Goal: Communication & Community: Share content

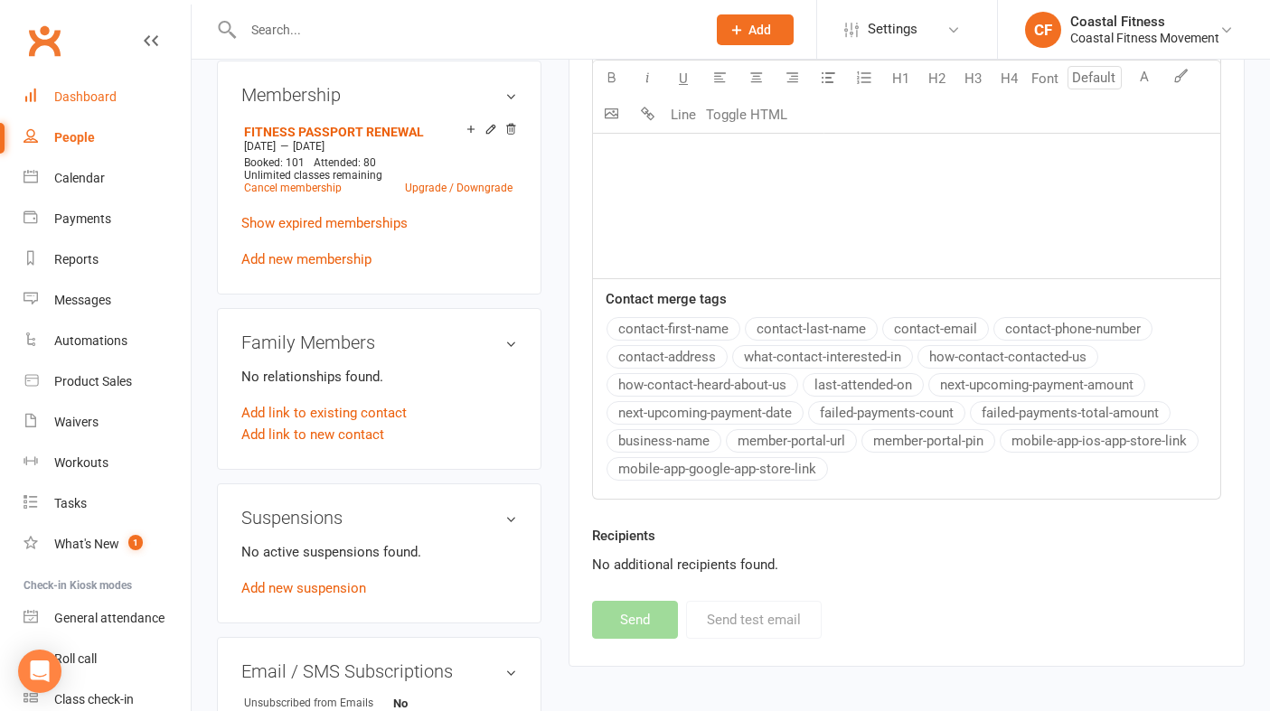
click at [88, 87] on link "Dashboard" at bounding box center [106, 97] width 167 height 41
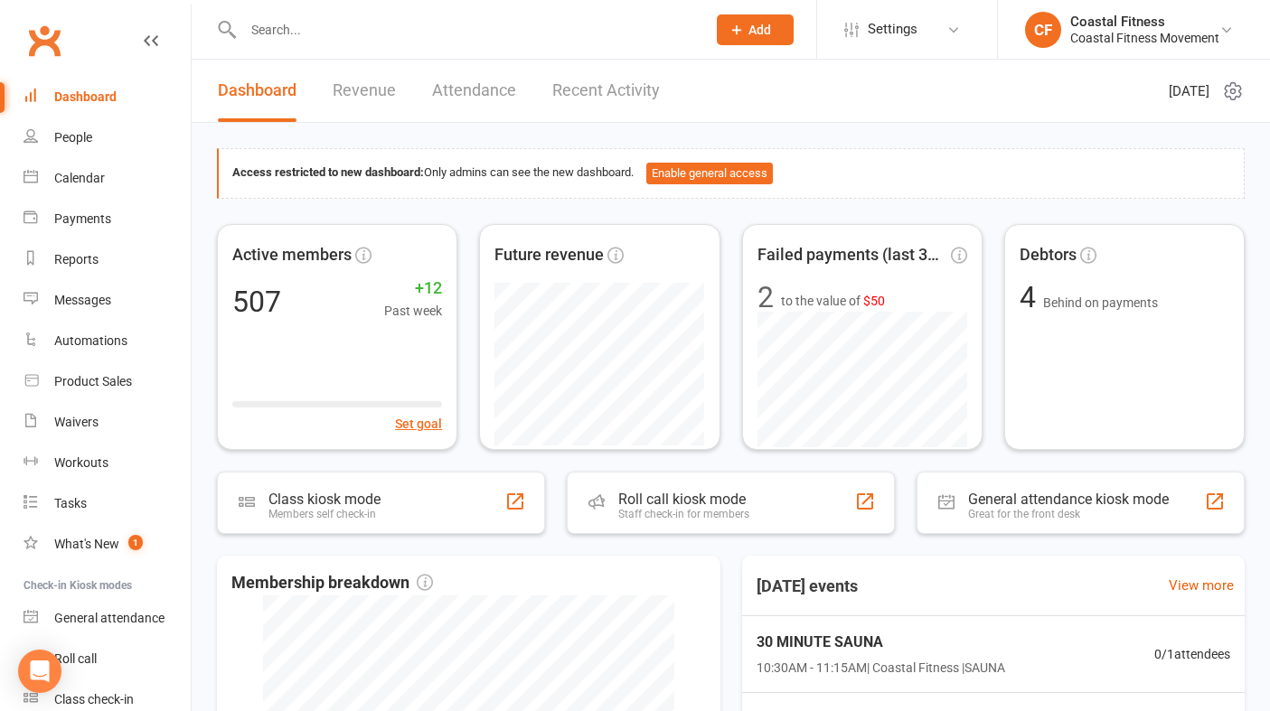
click at [345, 33] on input "text" at bounding box center [466, 29] width 456 height 25
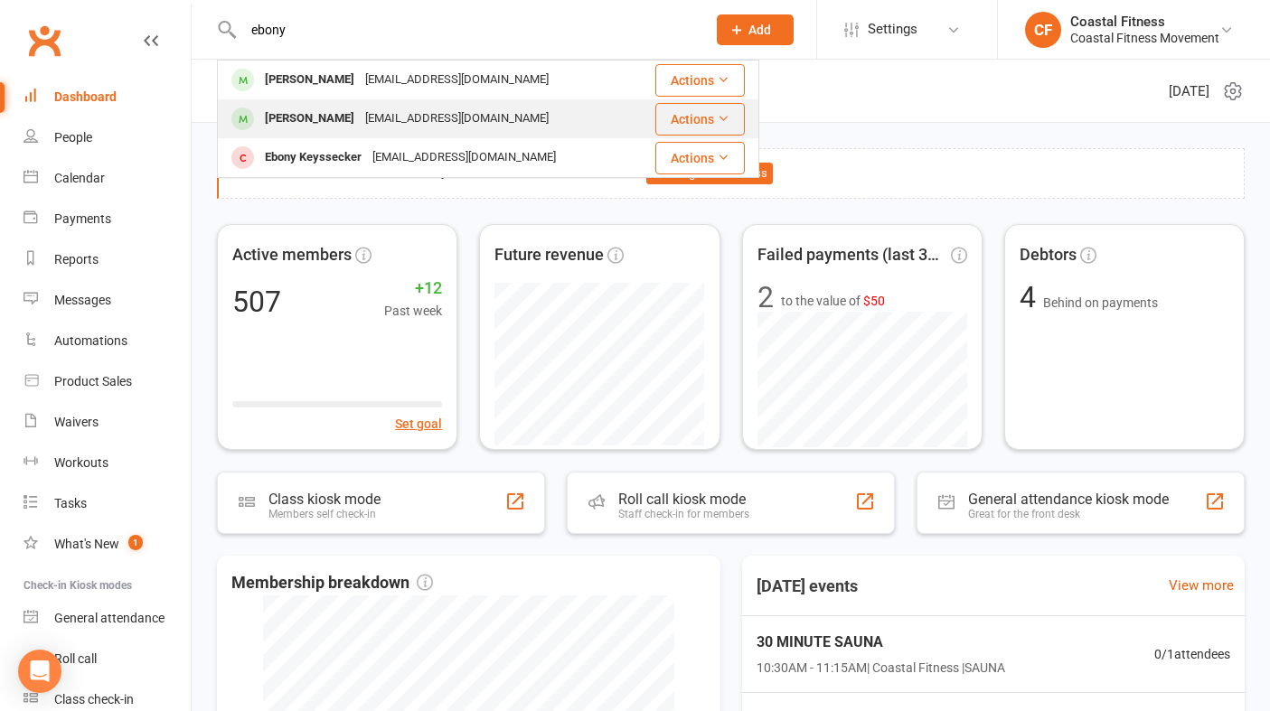
type input "ebony"
click at [360, 124] on div "[EMAIL_ADDRESS][DOMAIN_NAME]" at bounding box center [457, 119] width 194 height 26
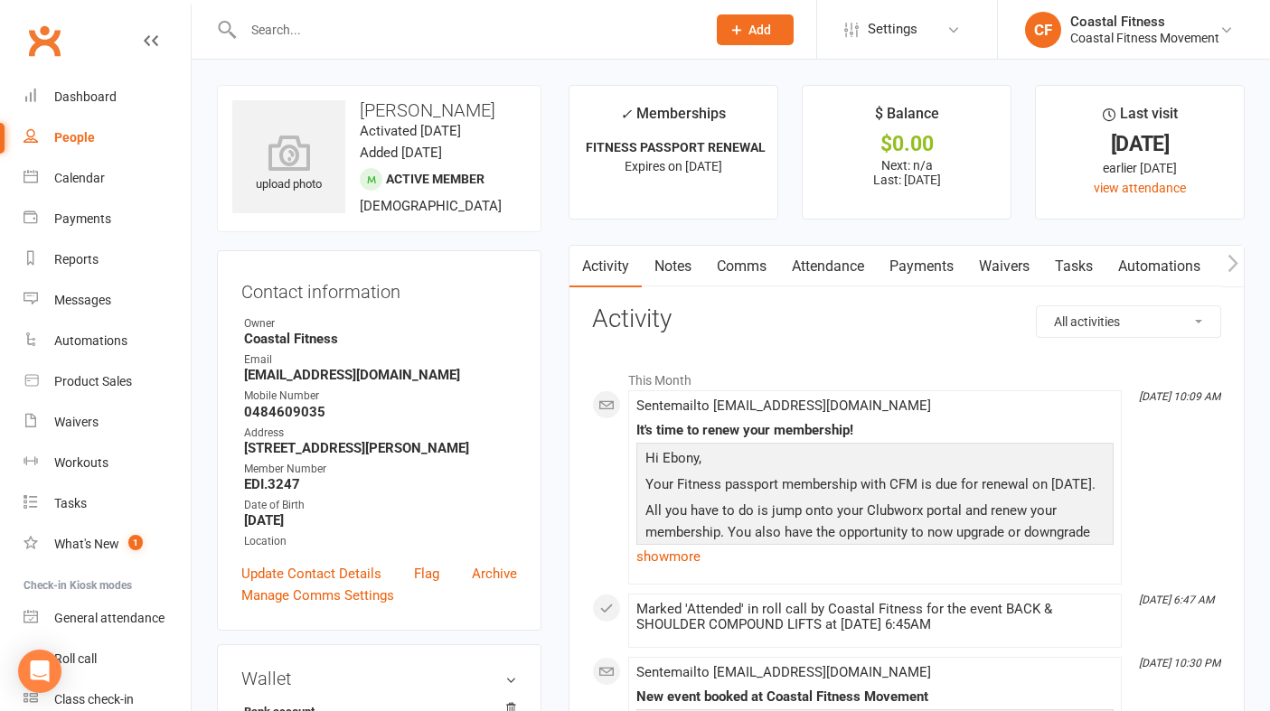
click at [281, 26] on input "text" at bounding box center [466, 29] width 456 height 25
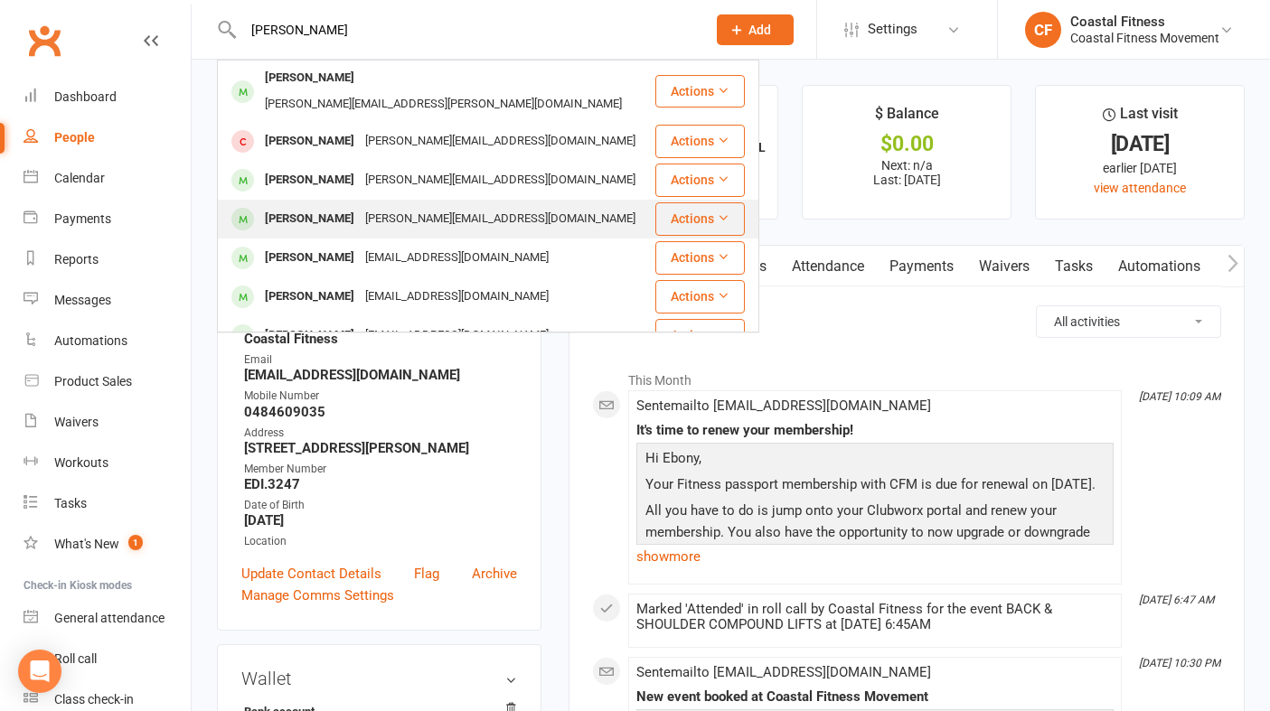
type input "[PERSON_NAME]"
click at [306, 206] on div "[PERSON_NAME]" at bounding box center [309, 219] width 100 height 26
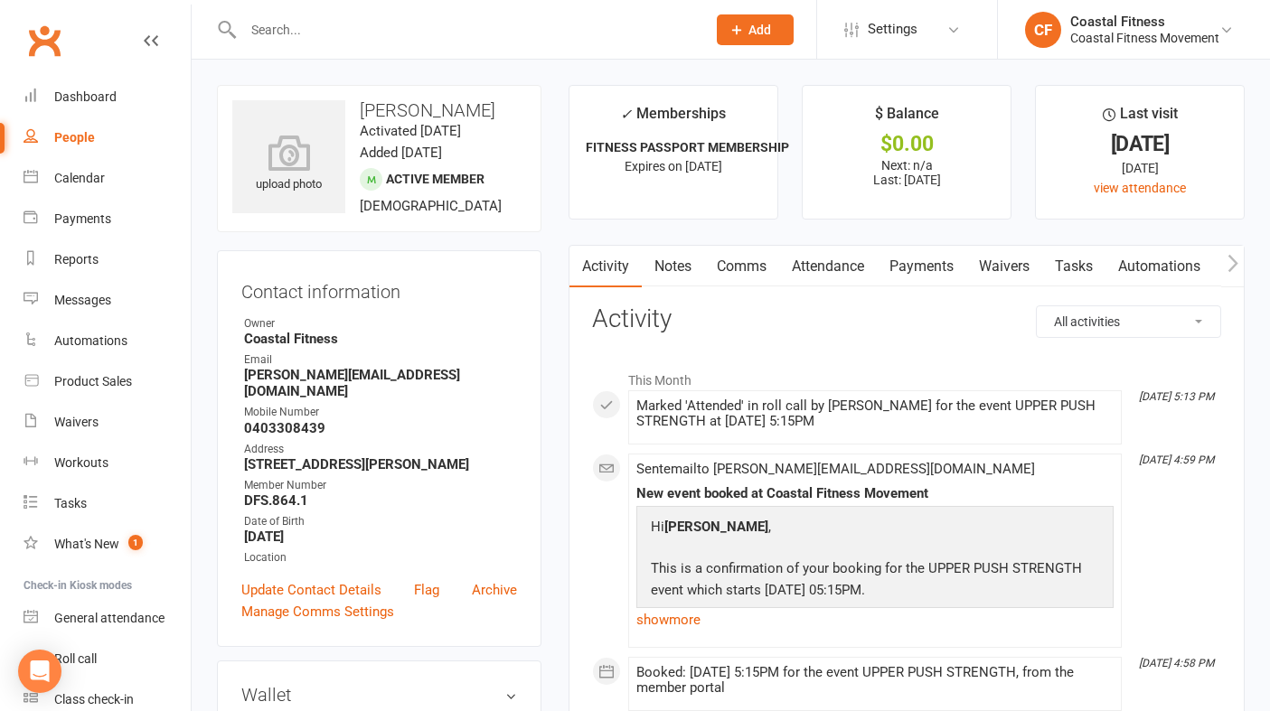
click at [741, 271] on link "Comms" at bounding box center [741, 267] width 75 height 42
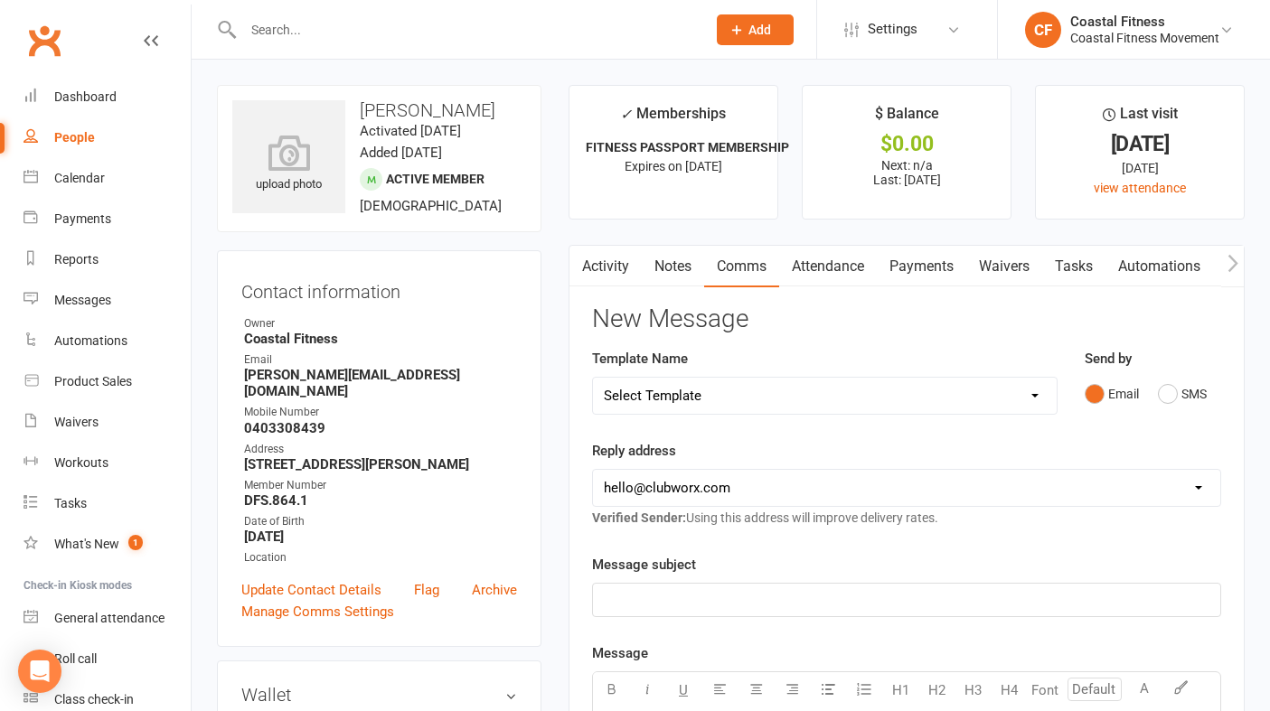
click at [898, 405] on select "Select Template [Email] CFM 7 day trial [SMS] Failure to scan FP [Email] It's t…" at bounding box center [825, 396] width 464 height 36
select select "2"
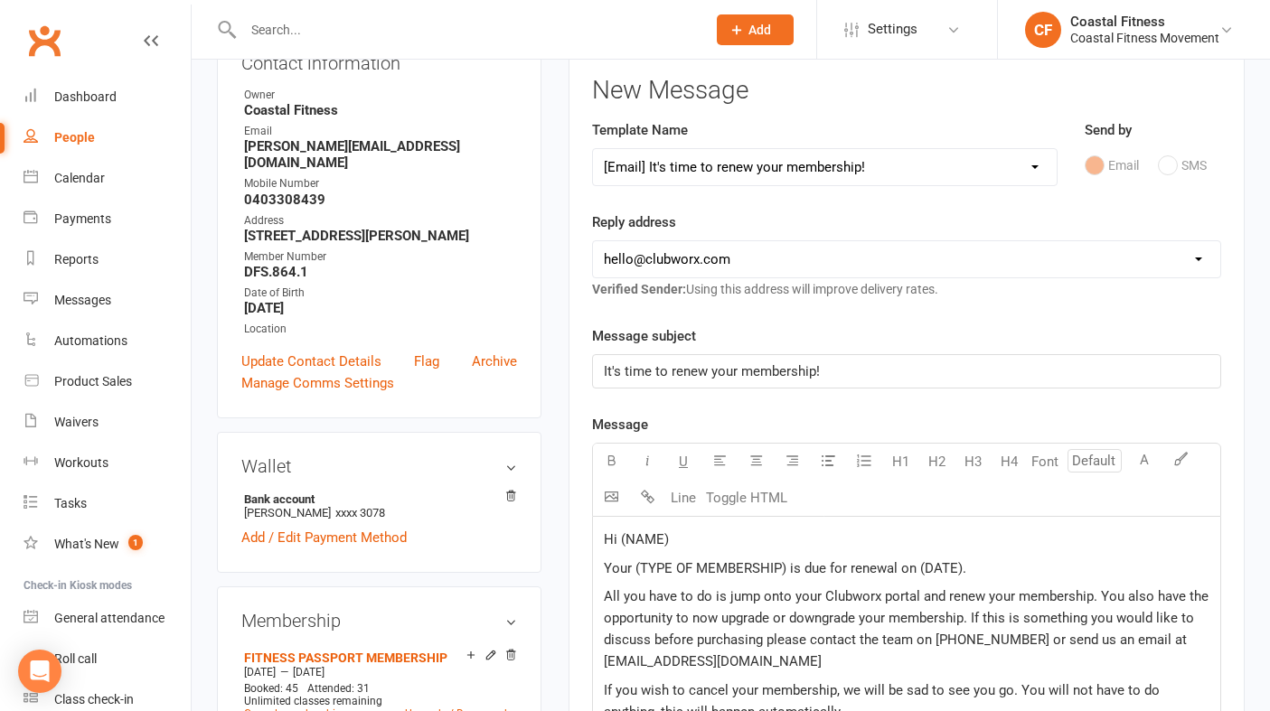
scroll to position [230, 0]
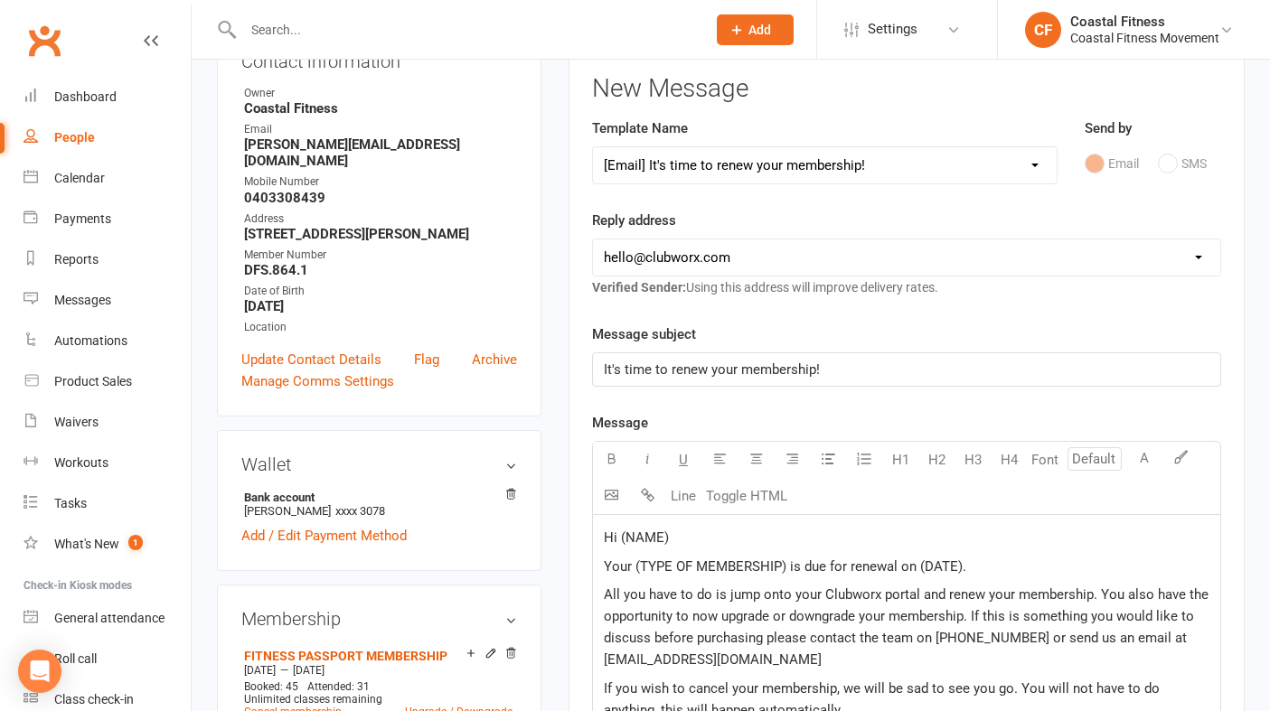
click at [715, 534] on p "Hi (NAME)" at bounding box center [907, 538] width 606 height 22
click at [625, 539] on span "Hi [PERSON_NAME]," at bounding box center [667, 538] width 127 height 16
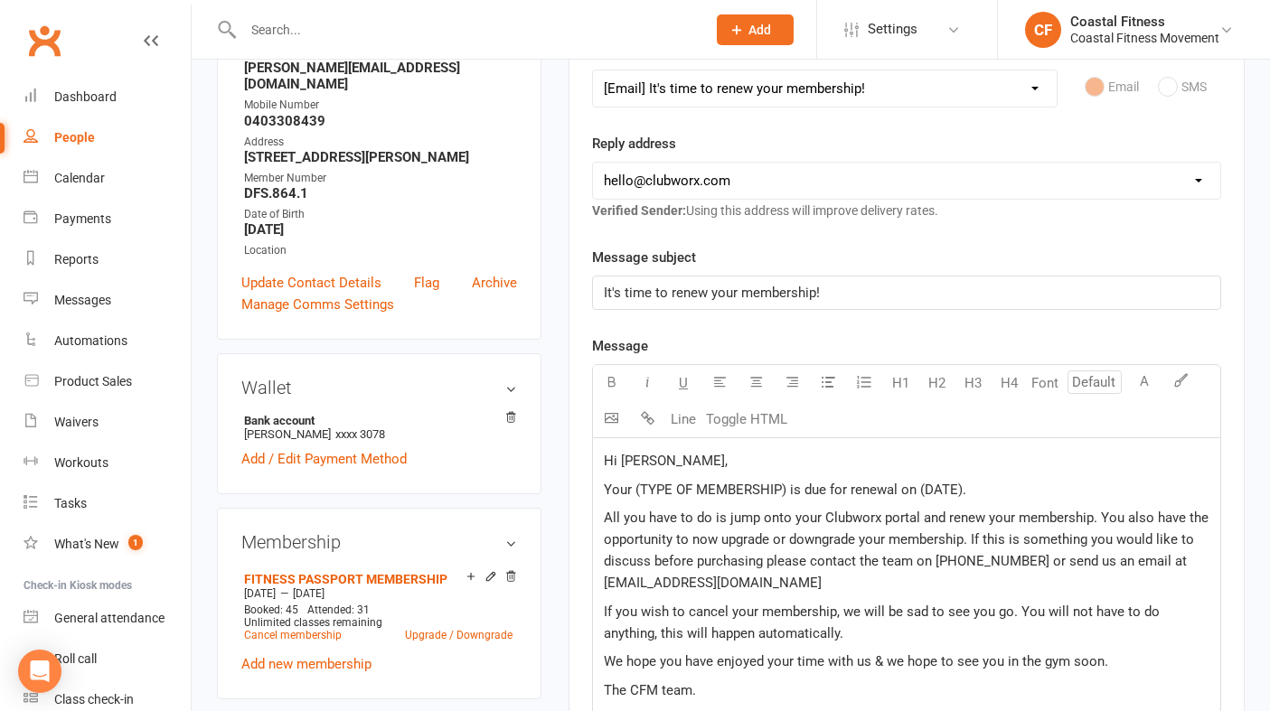
scroll to position [340, 0]
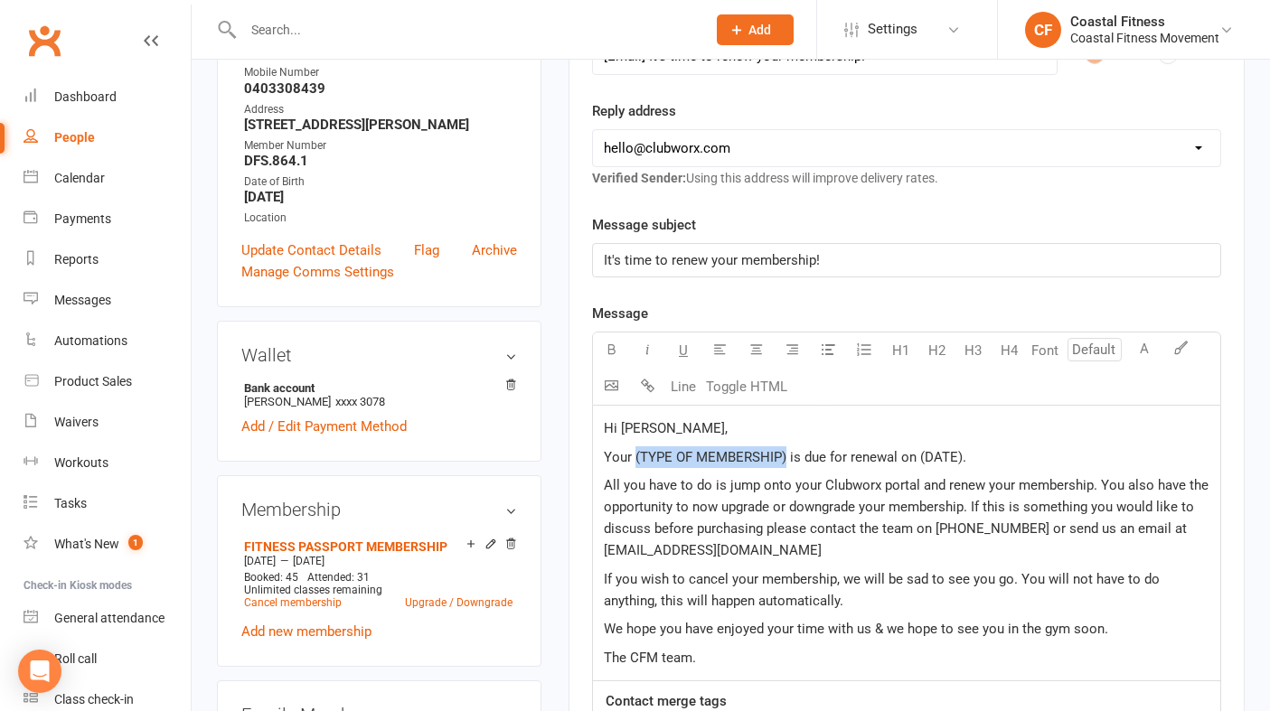
drag, startPoint x: 785, startPoint y: 455, endPoint x: 634, endPoint y: 455, distance: 150.9
click at [634, 455] on span "Your (TYPE OF MEMBERSHIP) is due for renewal on (DATE)." at bounding box center [785, 457] width 362 height 16
click at [1053, 461] on p "Your fitness passport membership with CFM is due for renewal on (DATE)." at bounding box center [907, 457] width 606 height 22
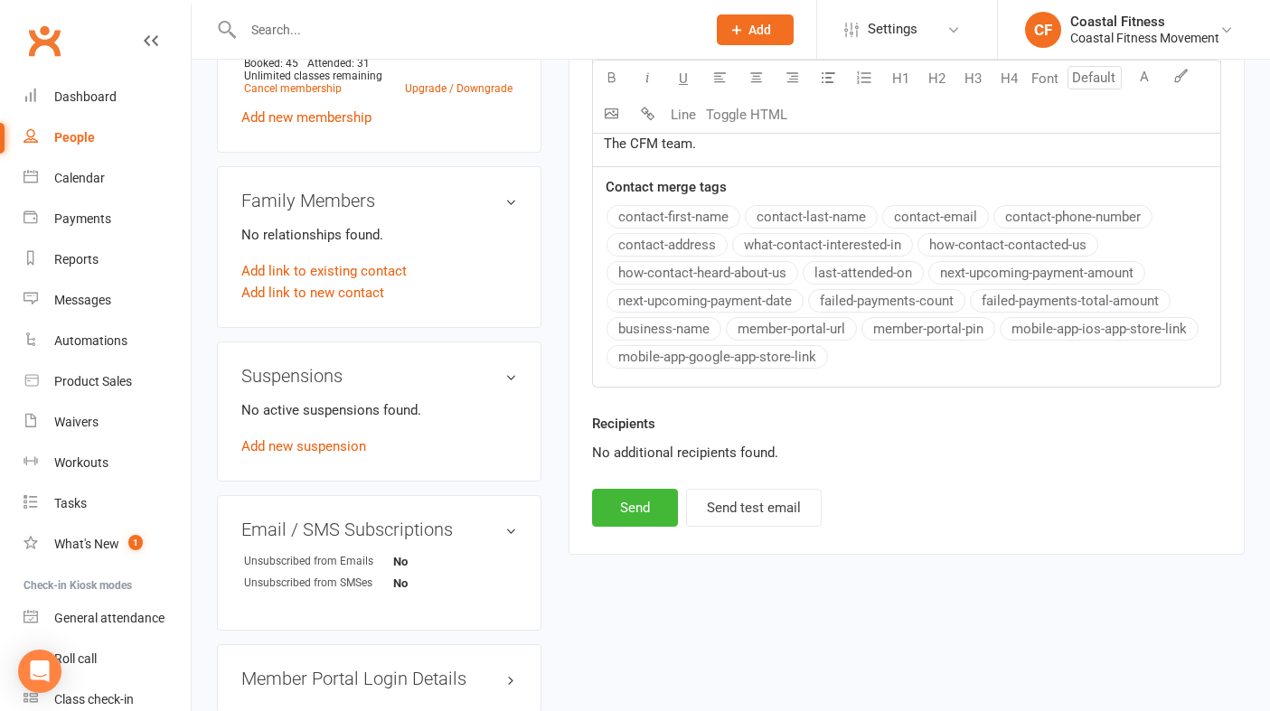
scroll to position [888, 0]
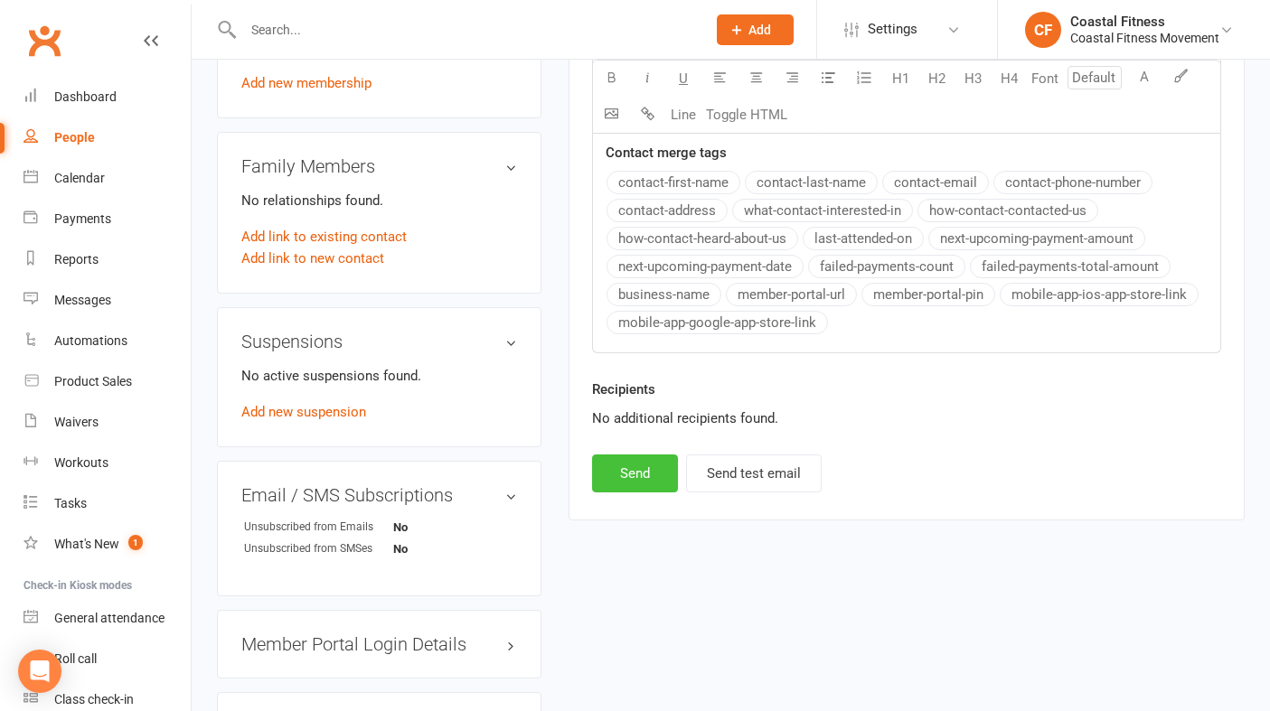
click at [641, 475] on button "Send" at bounding box center [635, 474] width 86 height 38
select select
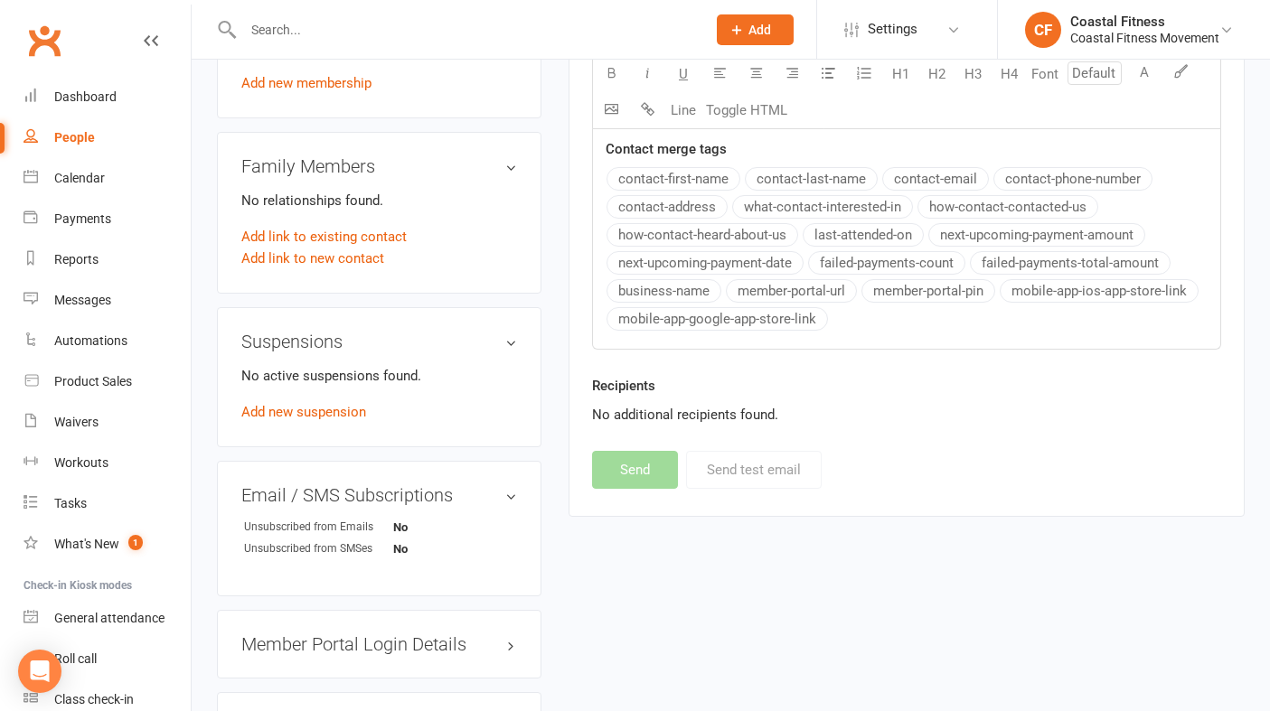
click at [301, 6] on div at bounding box center [455, 29] width 476 height 59
click at [293, 37] on input "text" at bounding box center [466, 29] width 456 height 25
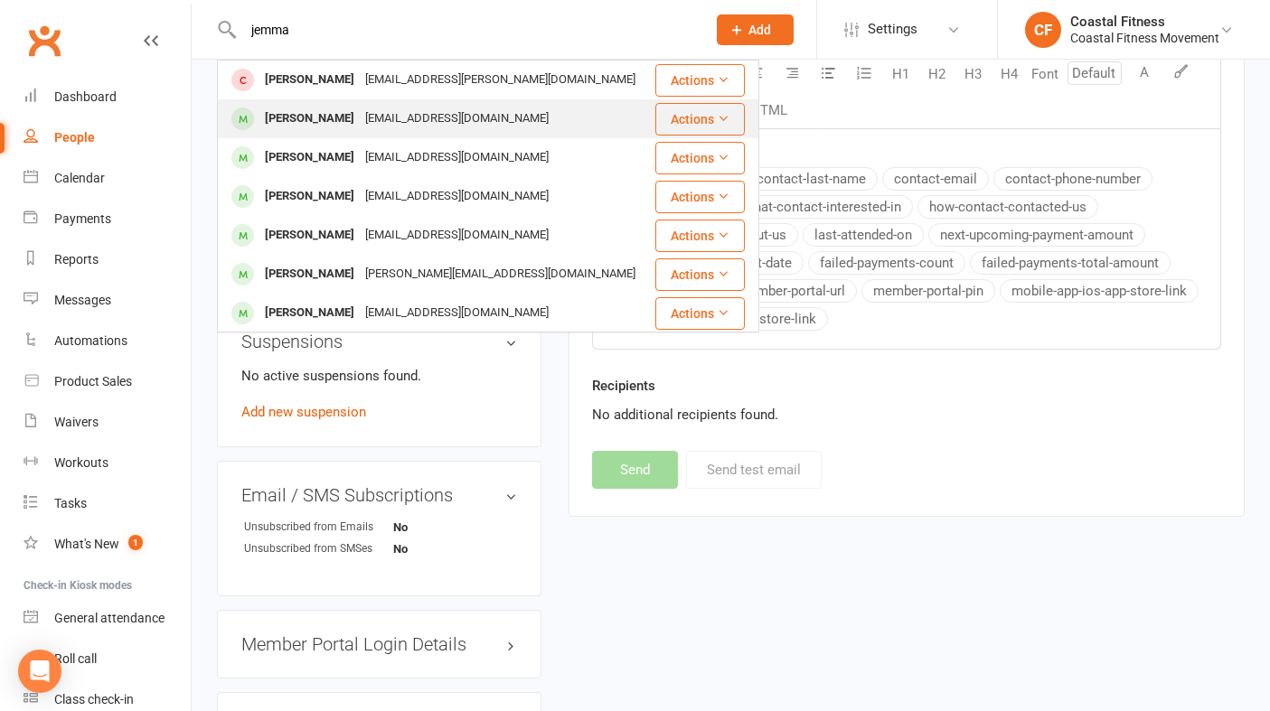
type input "jemma"
click at [301, 127] on div "[PERSON_NAME]" at bounding box center [309, 119] width 100 height 26
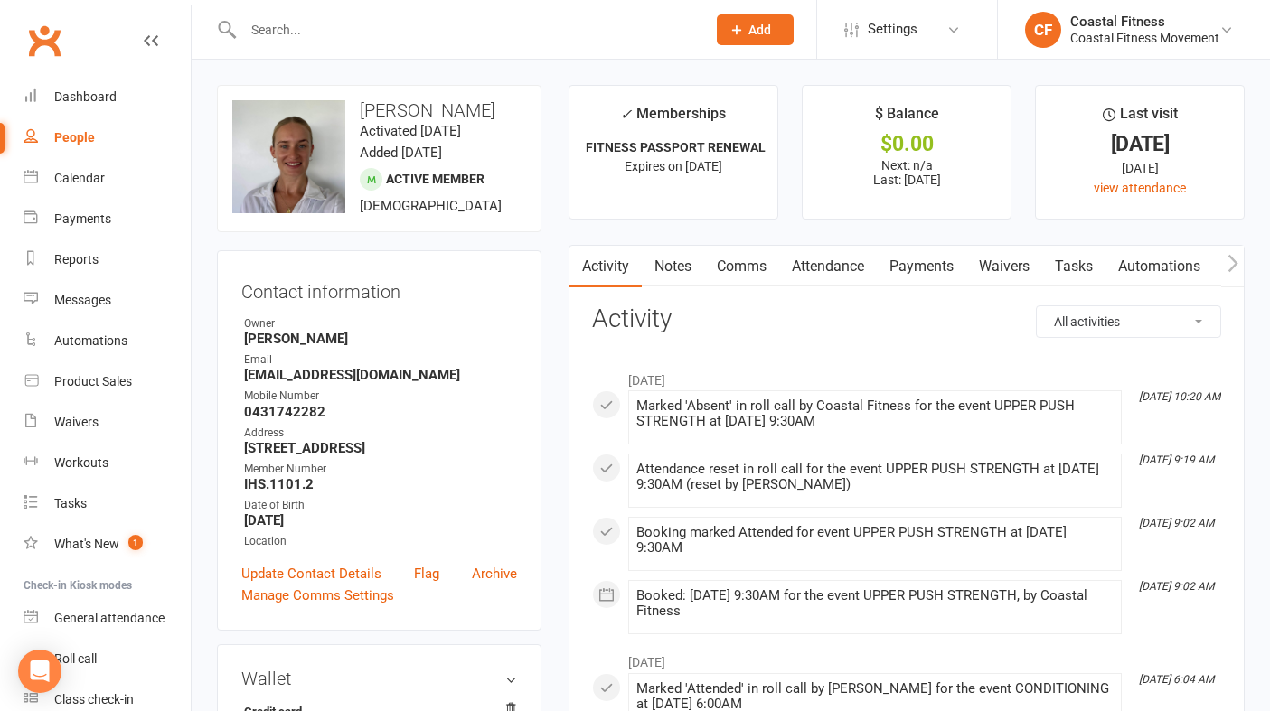
click at [755, 269] on link "Comms" at bounding box center [741, 267] width 75 height 42
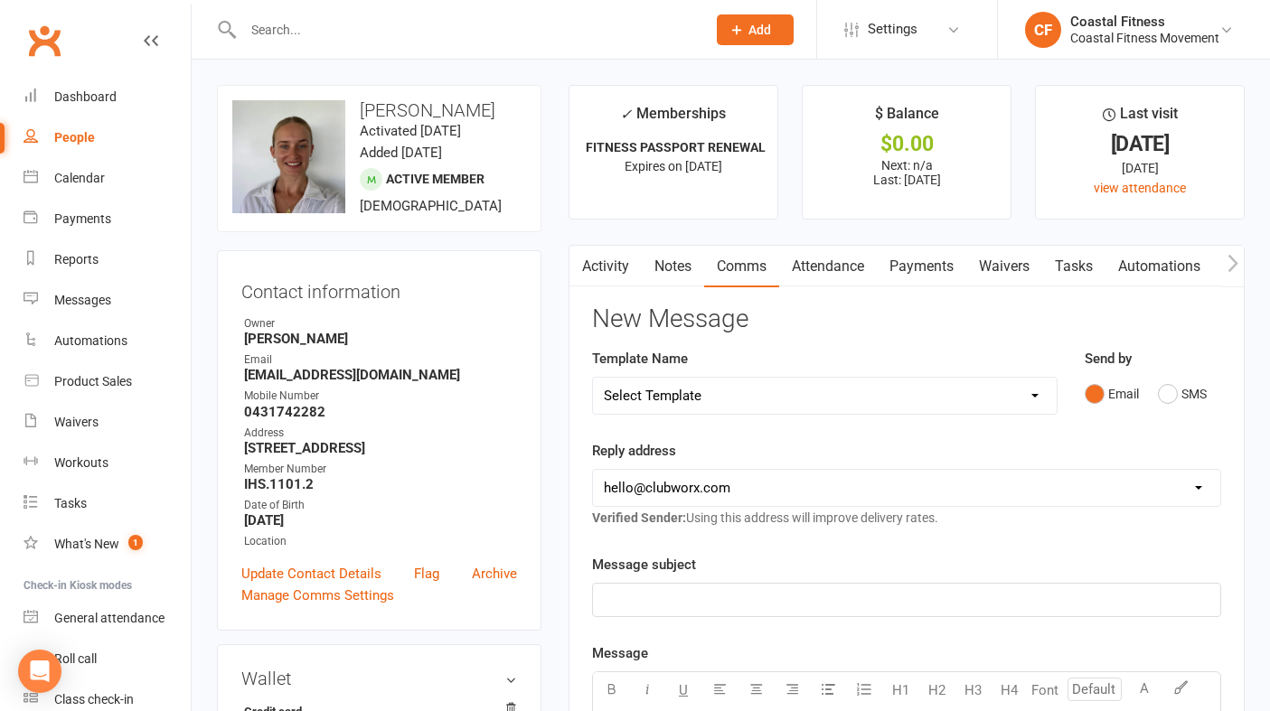
click at [954, 396] on select "Select Template [Email] CFM 7 day trial [SMS] Failure to scan FP [Email] It's t…" at bounding box center [825, 396] width 464 height 36
select select "2"
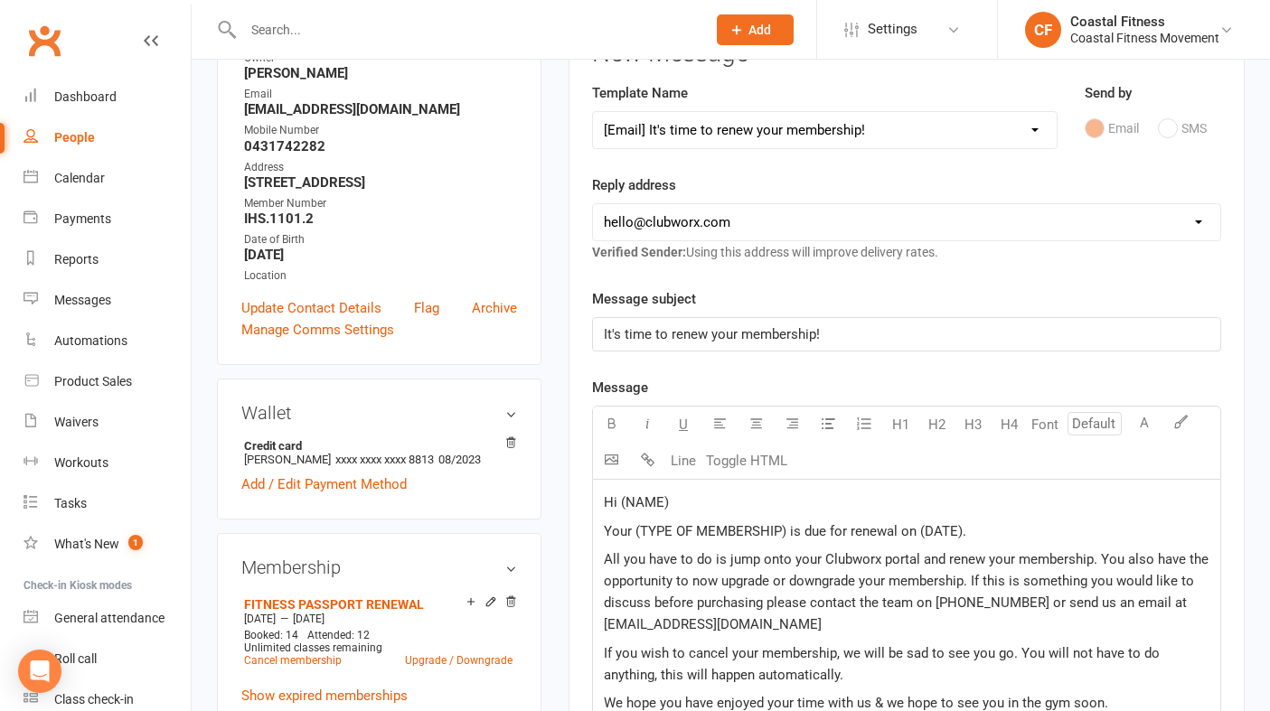
scroll to position [268, 0]
click at [695, 493] on p "Hi (NAME)" at bounding box center [907, 501] width 606 height 22
click at [785, 530] on span "Your (TYPE OF MEMBERSHIP) is due for renewal on (DATE)." at bounding box center [785, 530] width 362 height 16
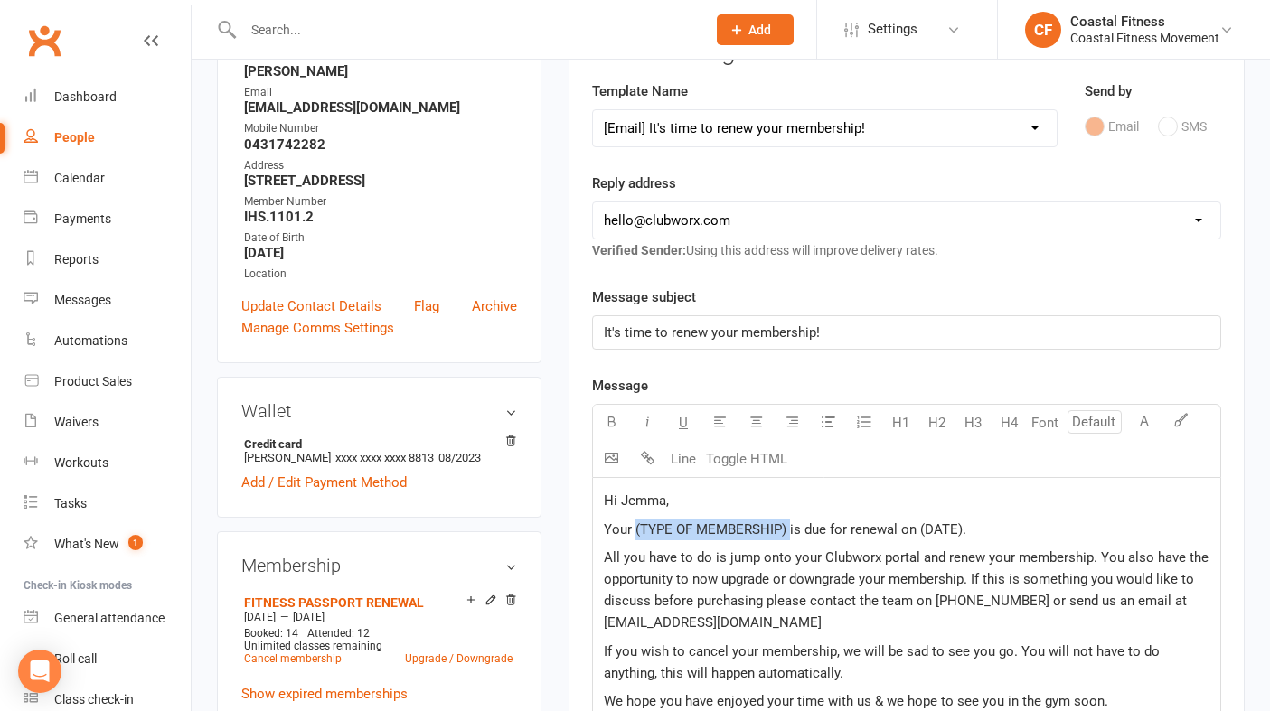
drag, startPoint x: 785, startPoint y: 530, endPoint x: 636, endPoint y: 522, distance: 148.4
click at [636, 522] on span "Your (TYPE OF MEMBERSHIP) is due for renewal on (DATE)." at bounding box center [785, 530] width 362 height 16
click at [1057, 530] on p "Your Fitness passport membership with CFM is due for renewal on (DATE)." at bounding box center [907, 530] width 606 height 22
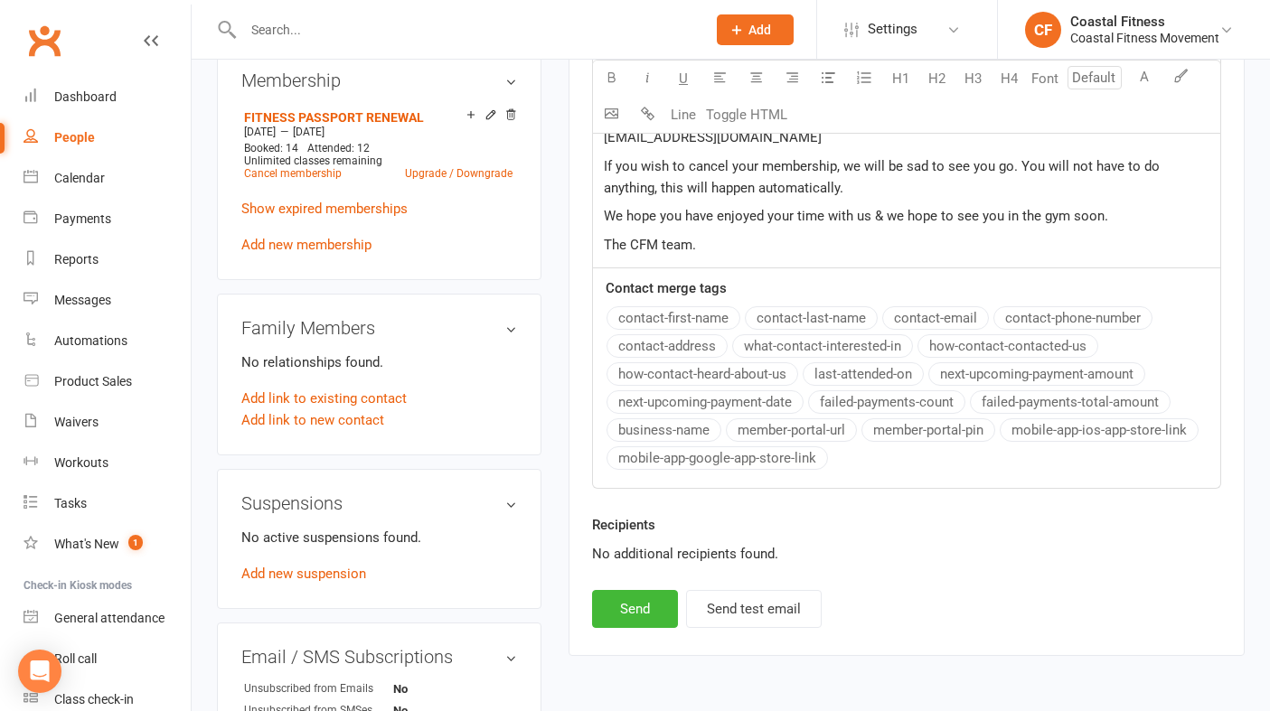
scroll to position [821, 0]
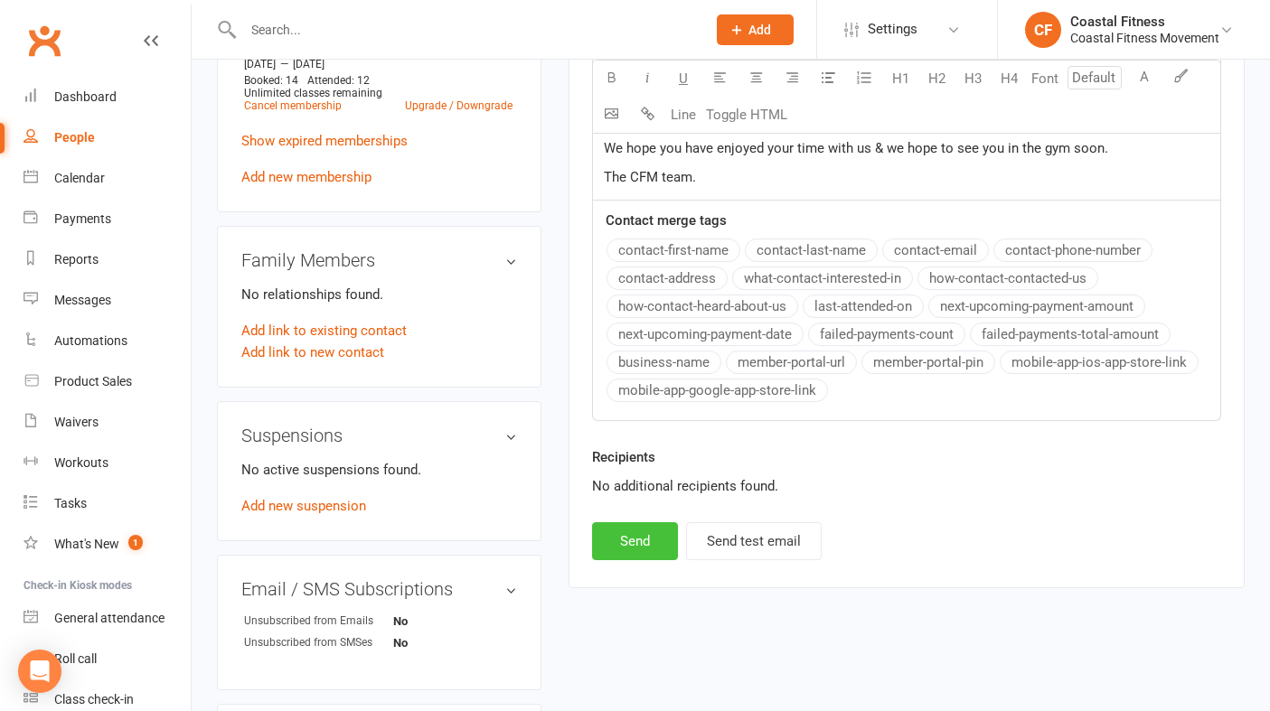
click at [633, 544] on button "Send" at bounding box center [635, 541] width 86 height 38
select select
